Goal: Book appointment/travel/reservation

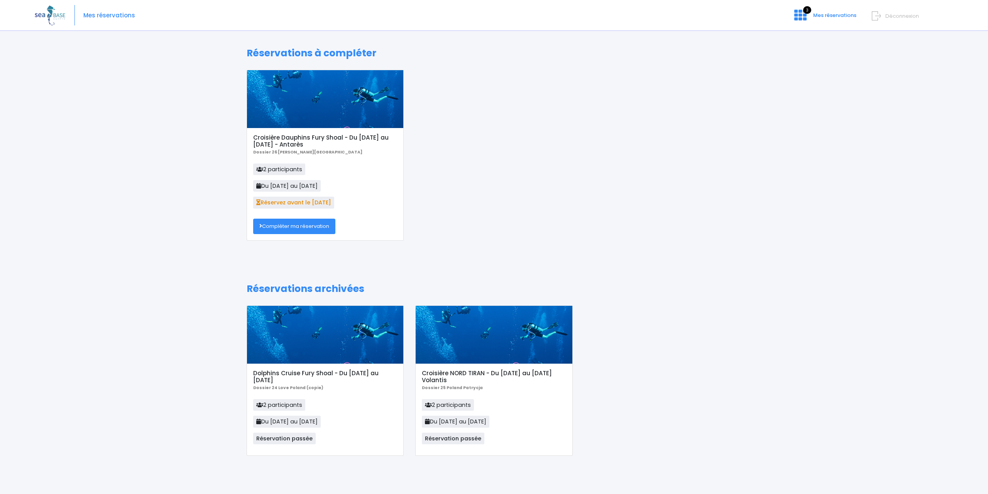
click at [311, 227] on link "Compléter ma réservation" at bounding box center [294, 226] width 82 height 15
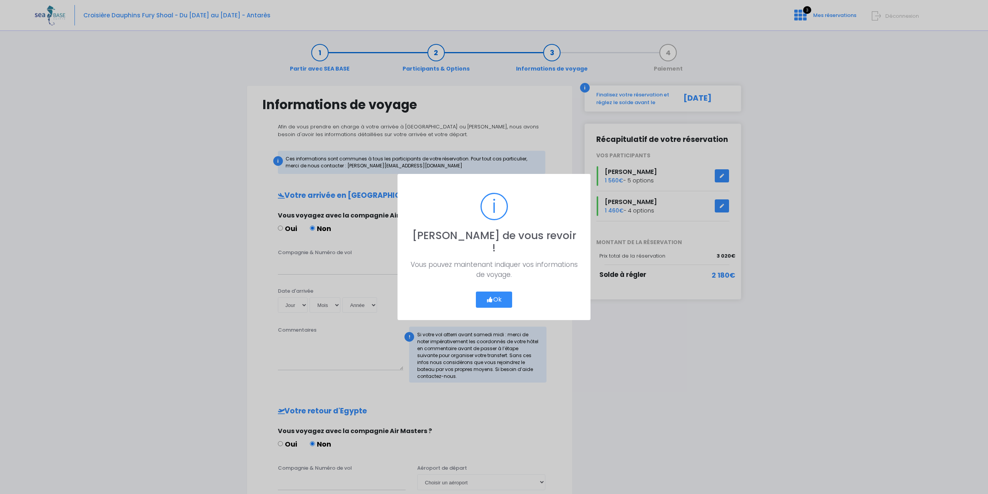
click at [491, 292] on button "Ok" at bounding box center [494, 300] width 36 height 16
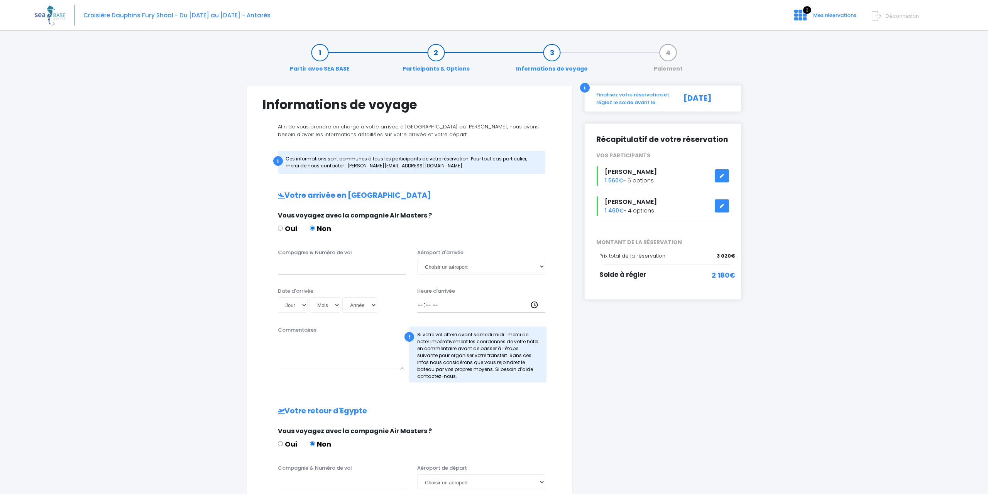
click at [724, 176] on icon at bounding box center [721, 176] width 5 height 0
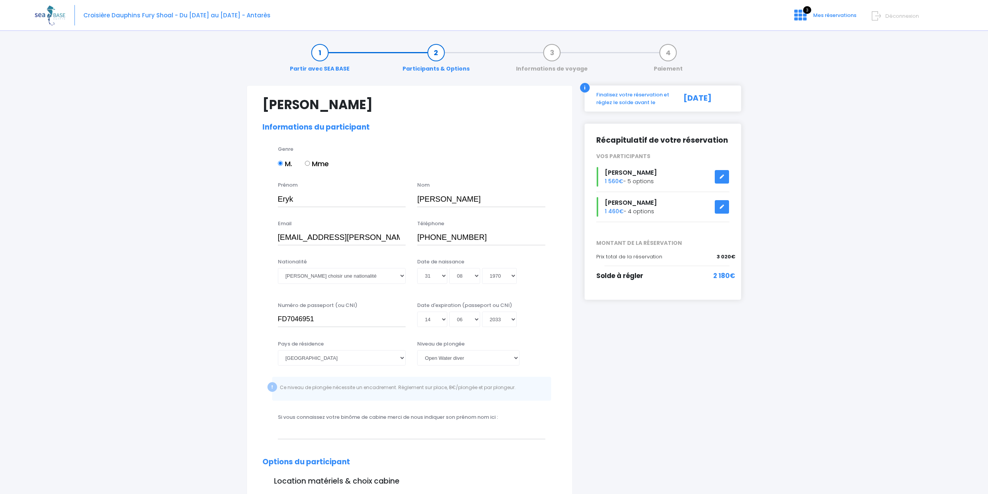
select select "[GEOGRAPHIC_DATA]"
select select "PADI Open Water diver"
select select "L"
